Goal: Obtain resource: Download file/media

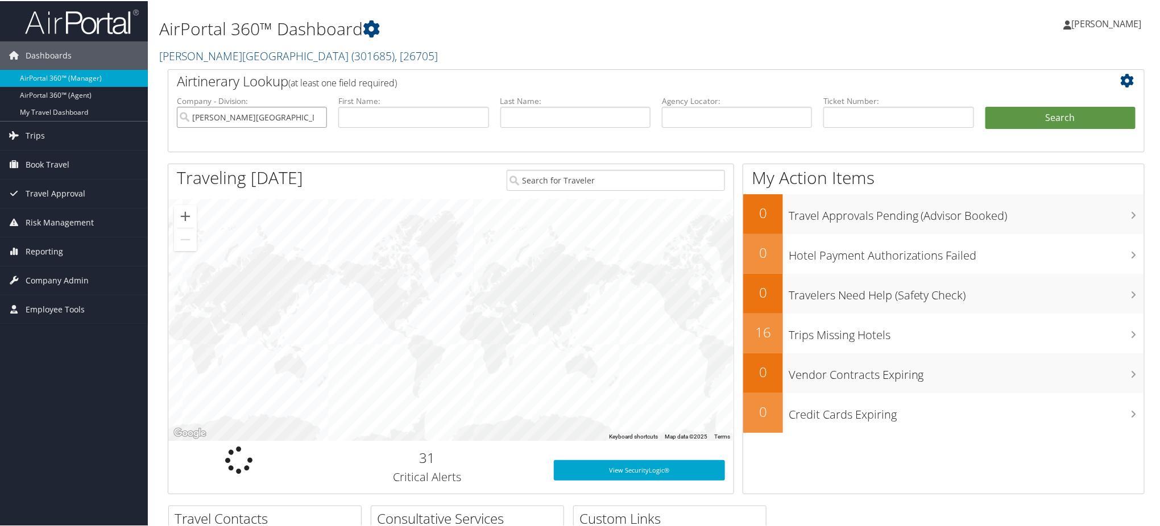
click at [316, 115] on input "Skidmore College" at bounding box center [252, 116] width 150 height 21
drag, startPoint x: 702, startPoint y: 117, endPoint x: 711, endPoint y: 115, distance: 9.2
click at [702, 117] on input "text" at bounding box center [737, 116] width 150 height 21
paste input "DPGCGP"
type input "DPGCGP"
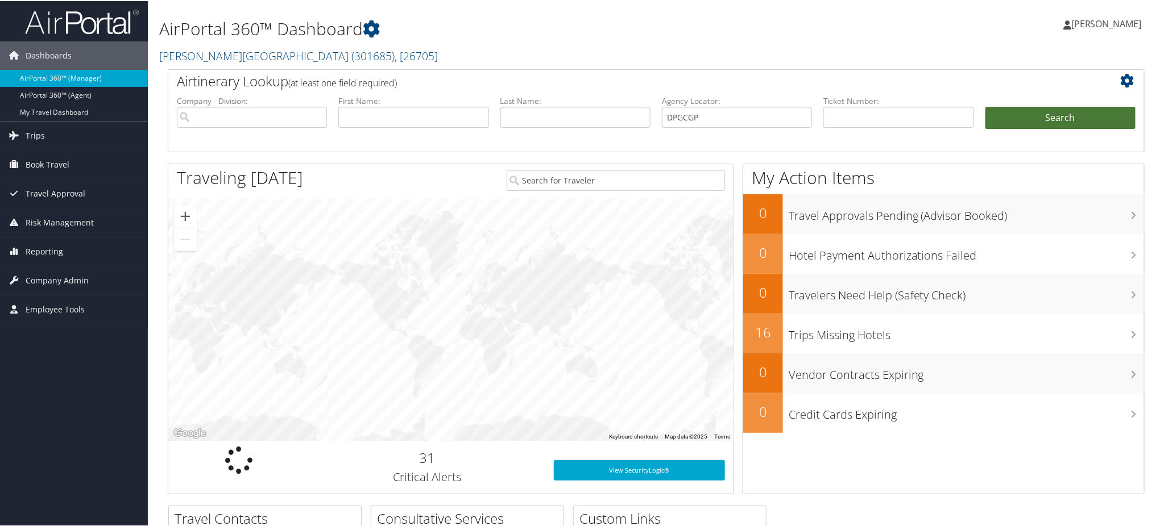
click at [1016, 115] on button "Search" at bounding box center [1060, 117] width 150 height 23
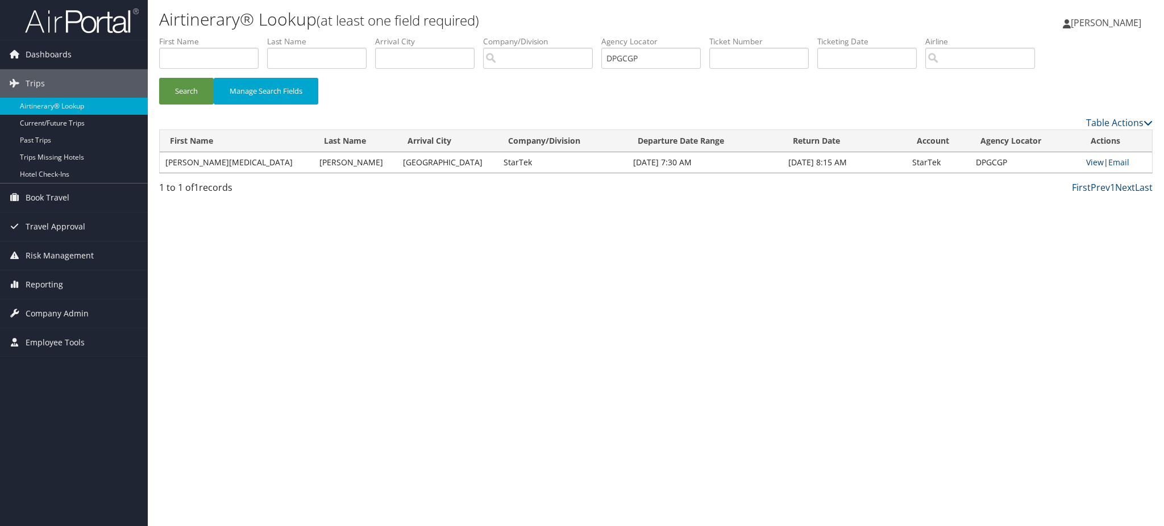
click at [1086, 164] on link "View" at bounding box center [1095, 162] width 18 height 11
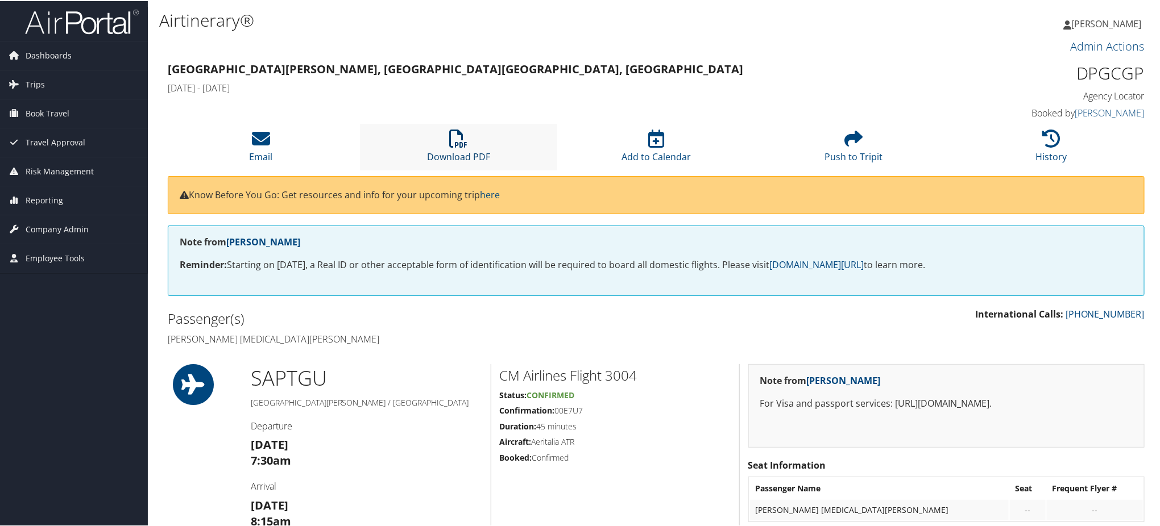
click at [456, 150] on link "Download PDF" at bounding box center [458, 148] width 63 height 27
click at [33, 78] on span "Trips" at bounding box center [35, 83] width 19 height 28
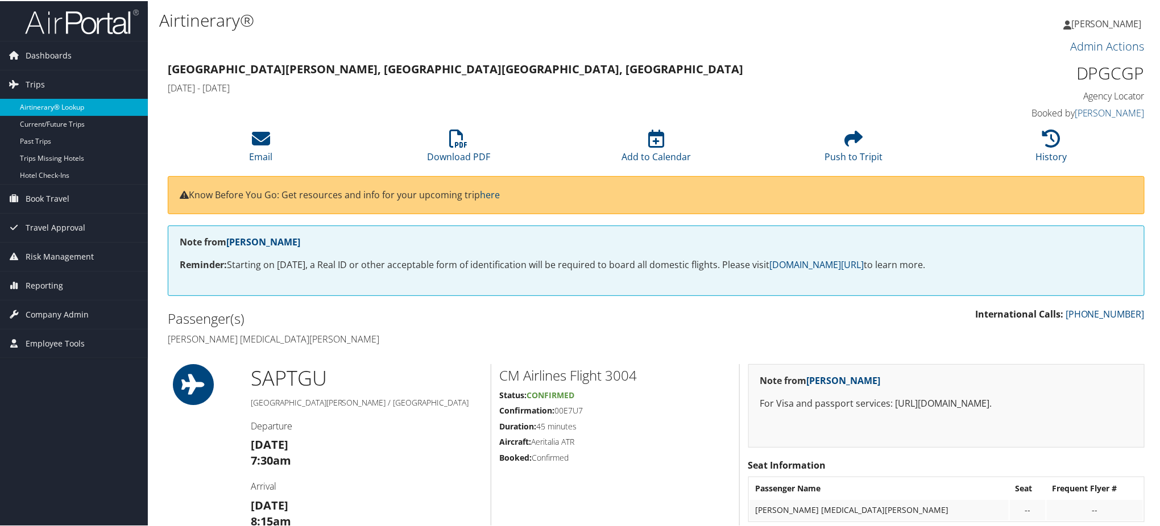
click at [67, 102] on link "Airtinerary® Lookup" at bounding box center [74, 106] width 148 height 17
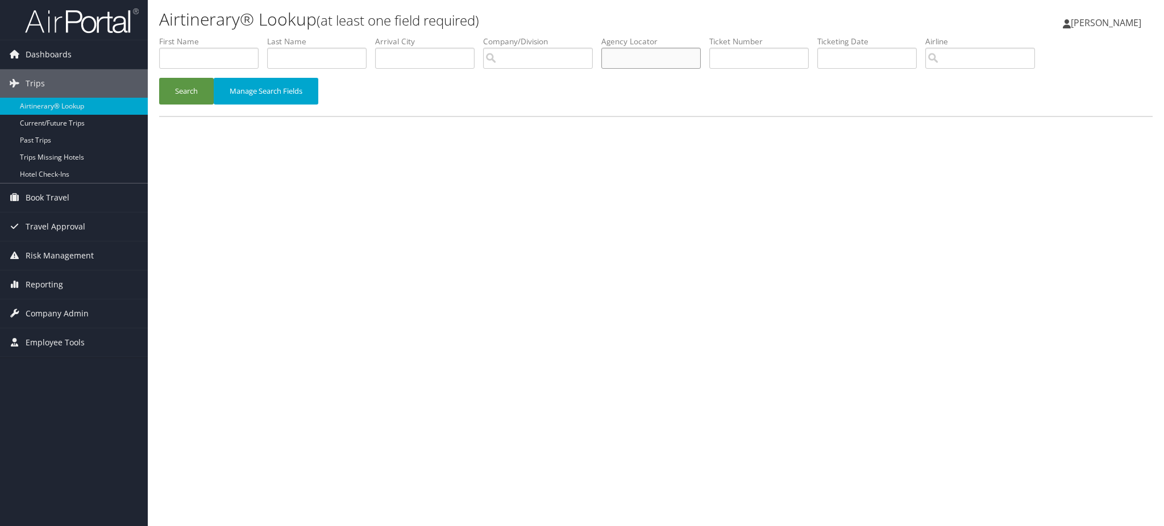
click at [661, 55] on input "text" at bounding box center [650, 58] width 99 height 21
drag, startPoint x: 643, startPoint y: 59, endPoint x: 440, endPoint y: 60, distance: 202.9
click at [440, 36] on ul "First Name Last Name Departure City Arrival City Company/Division Airport/City …" at bounding box center [656, 36] width 994 height 0
paste input "DPGCGP"
type input "DPGCGP"
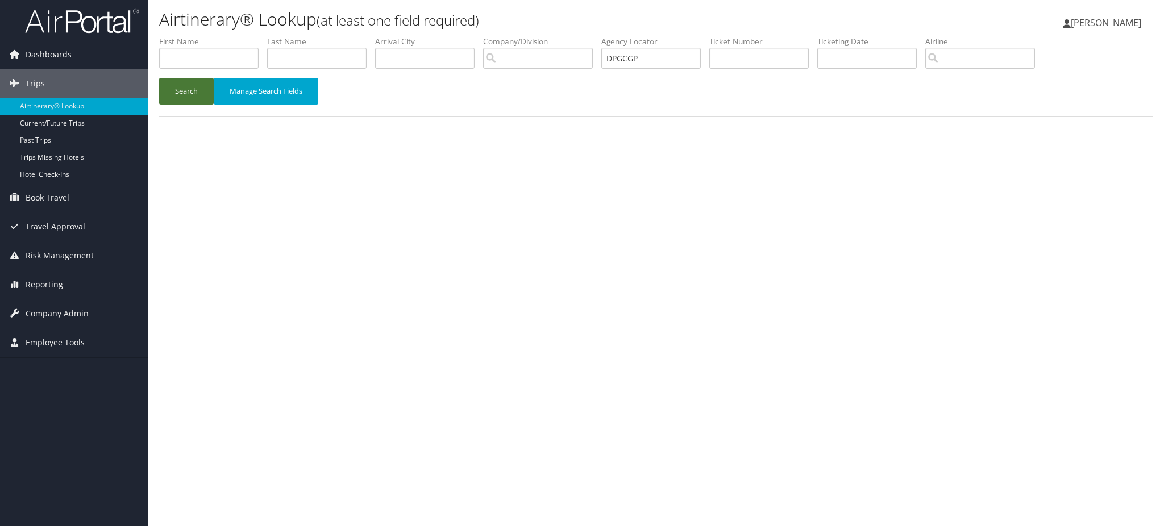
click at [177, 88] on button "Search" at bounding box center [186, 91] width 55 height 27
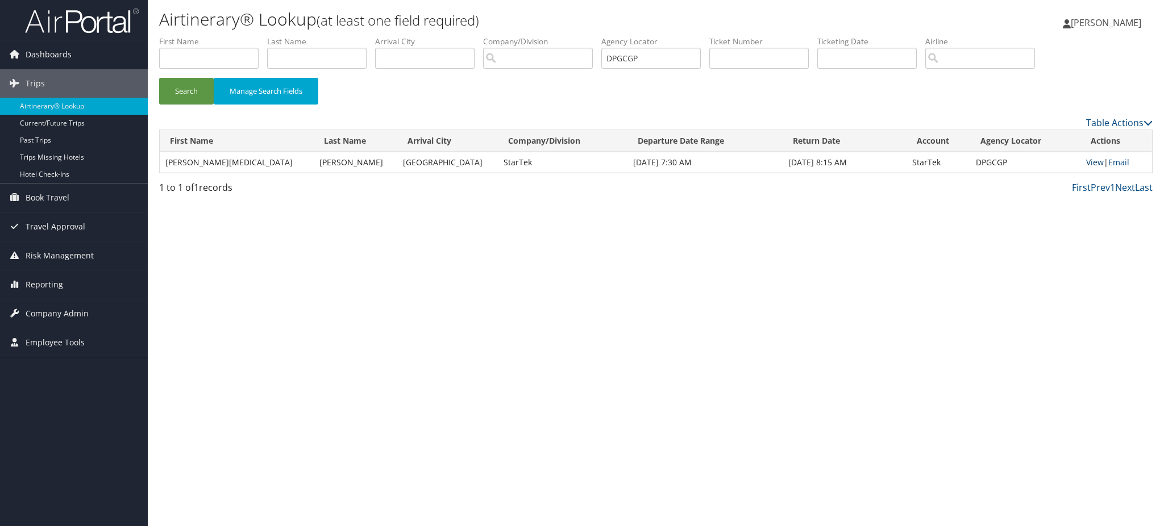
click at [1087, 160] on link "View" at bounding box center [1095, 162] width 18 height 11
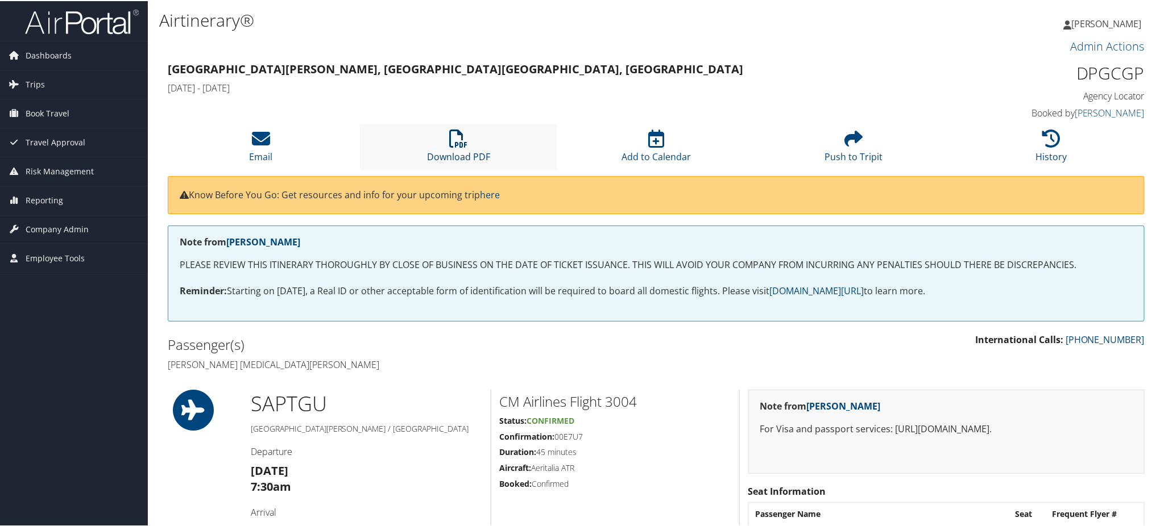
click at [451, 153] on link "Download PDF" at bounding box center [458, 148] width 63 height 27
